Goal: Task Accomplishment & Management: Complete application form

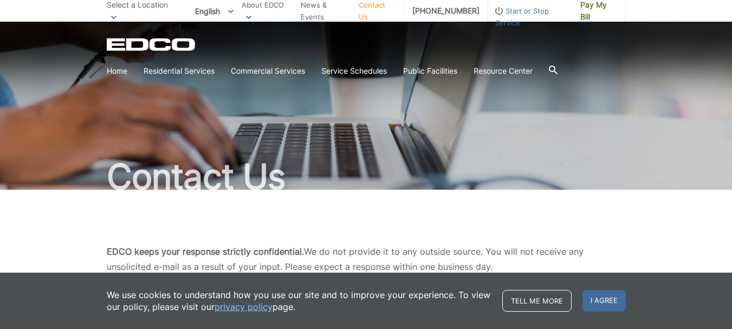
type input "90001"
type input "[GEOGRAPHIC_DATA]"
type input "Google Search"
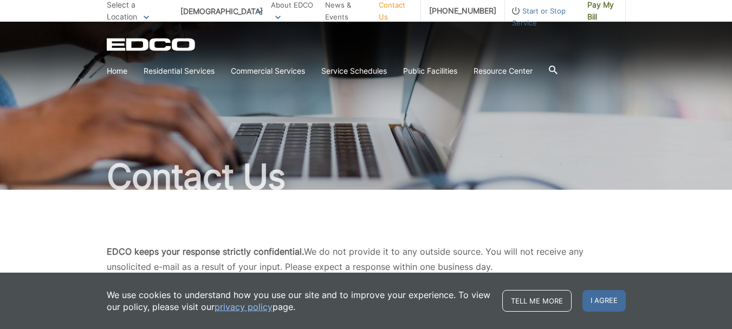
type input "Harsh"
type input "Tiwari"
type input "[EMAIL_ADDRESS][DOMAIN_NAME]"
type input "[PHONE_NUMBER]"
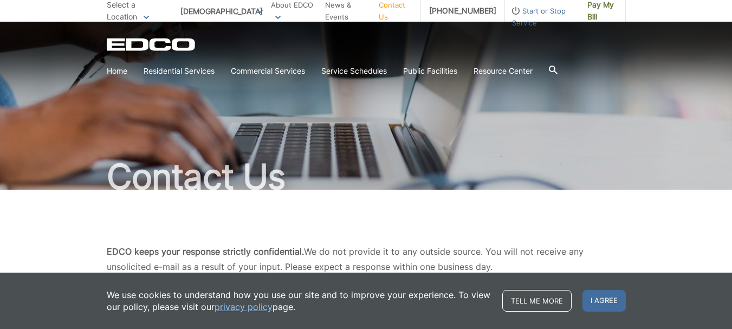
type input "SEO Services"
type input "90001"
type input "[GEOGRAPHIC_DATA]"
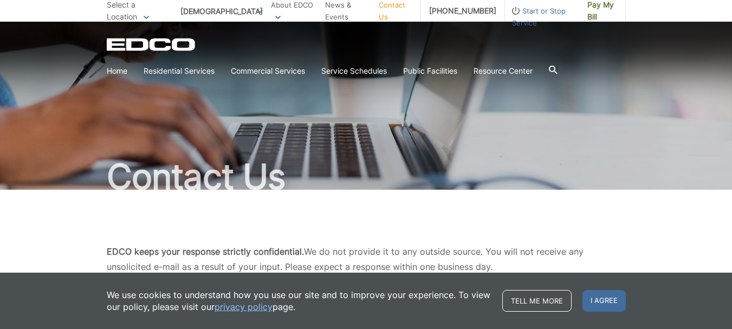
type input "Google Search"
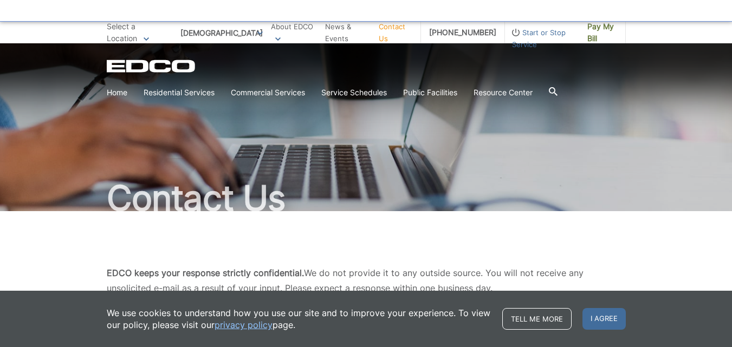
radio input "true"
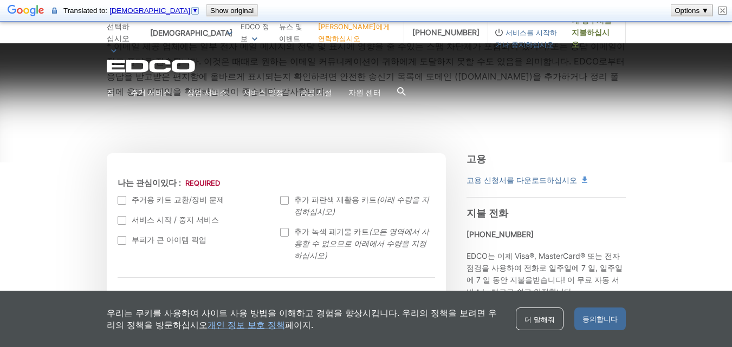
scroll to position [303, 0]
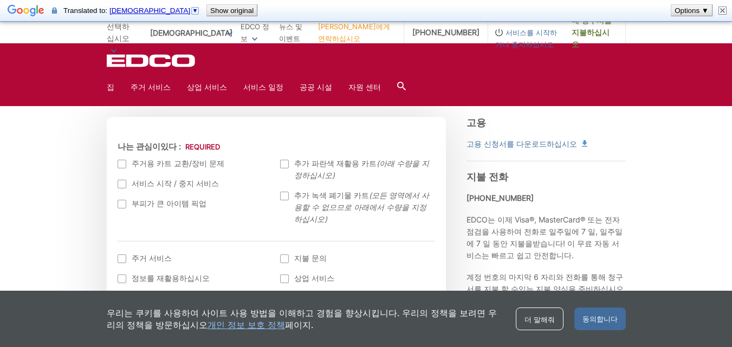
type textarea "Lorem ips Dolo Sit Ametcons! A'e Seddo Eiusmo, t Incididu Utlaboreetd Magnaal e…"
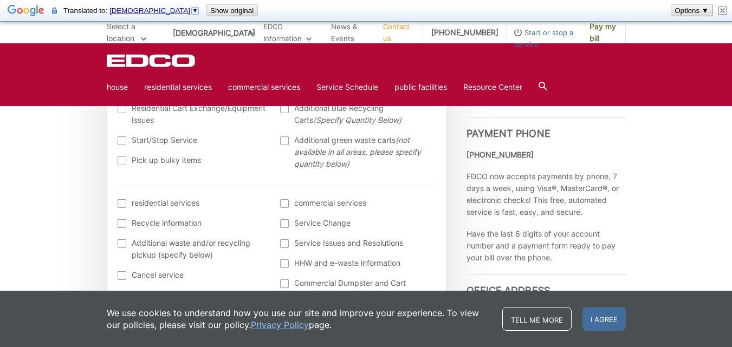
scroll to position [383, 0]
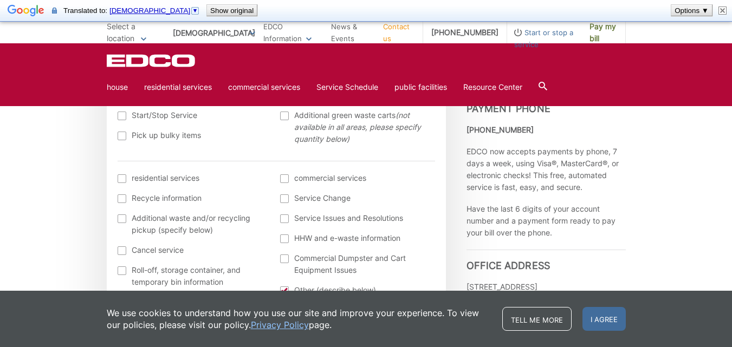
click at [331, 179] on font "commercial services" at bounding box center [330, 177] width 72 height 9
click at [0, 0] on input "commercial services" at bounding box center [0, 0] width 0 height 0
click at [313, 133] on span "Additional green waste carts (not available in all areas, please specify quanti…" at bounding box center [363, 127] width 138 height 36
click at [0, 0] on input "Additional green waste carts (not available in all areas, please specify quanti…" at bounding box center [0, 0] width 0 height 0
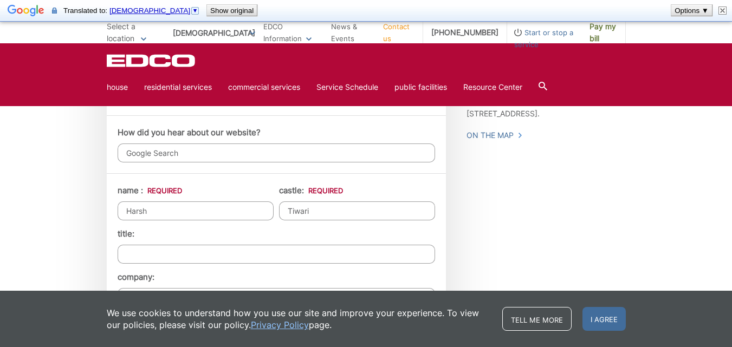
scroll to position [826, 0]
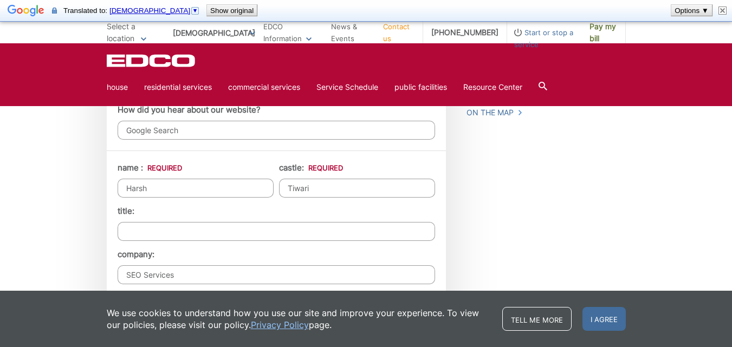
click at [199, 194] on input "Harsh" at bounding box center [196, 188] width 156 height 19
type input "[PHONE_NUMBER]"
click at [151, 235] on input "title:" at bounding box center [276, 231] width 317 height 19
type input "Webmaster"
click at [601, 317] on span "I agree" at bounding box center [603, 319] width 43 height 24
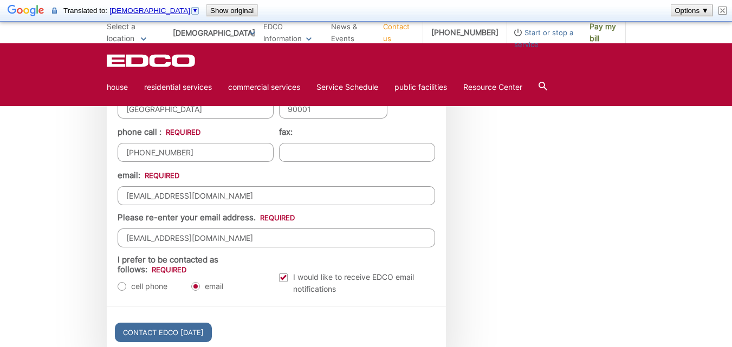
scroll to position [1136, 0]
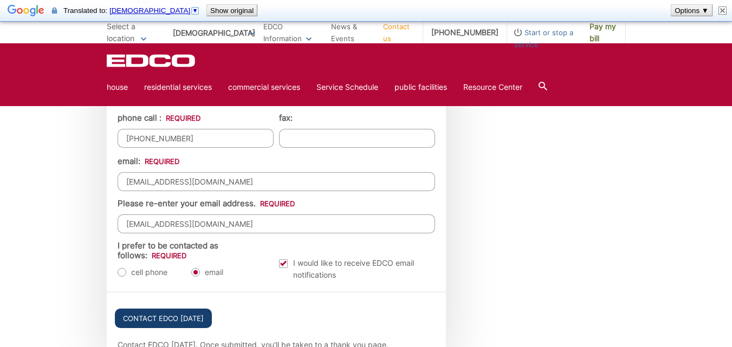
click at [163, 318] on input "Contact EDCO [DATE]" at bounding box center [163, 318] width 97 height 19
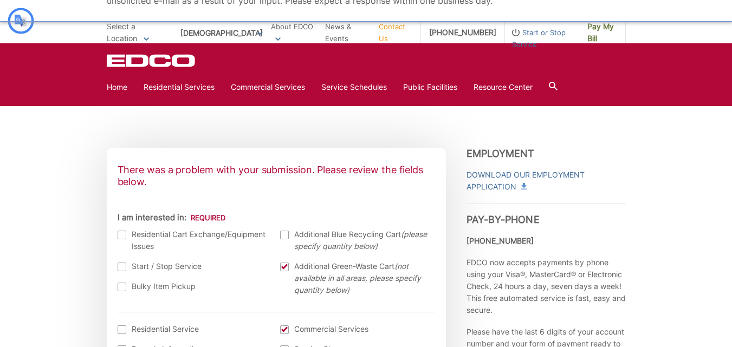
scroll to position [288, 0]
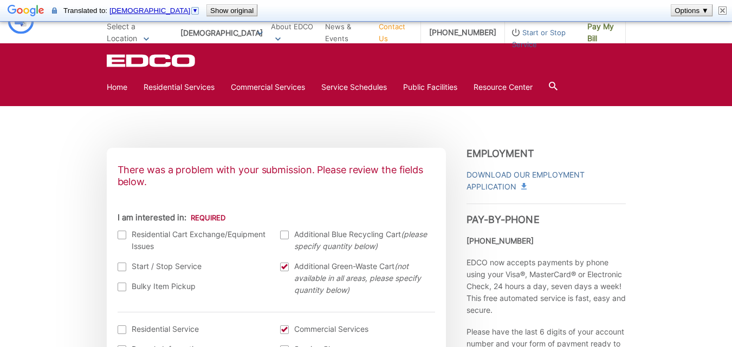
type input "[DATE] EDCO에 연락하십시오"
